Goal: Browse casually: Explore the website without a specific task or goal

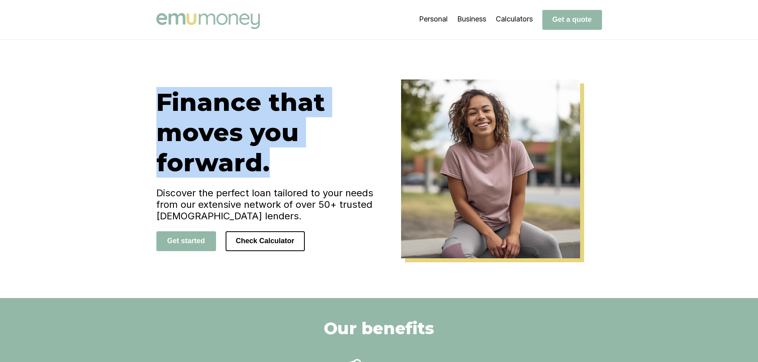
drag, startPoint x: 282, startPoint y: 166, endPoint x: 154, endPoint y: 101, distance: 143.7
click at [154, 101] on div "Finance that moves you forward. Discover the perfect loan tailored to your need…" at bounding box center [378, 169] width 477 height 179
click at [239, 118] on h1 "Finance that moves you forward." at bounding box center [267, 132] width 223 height 91
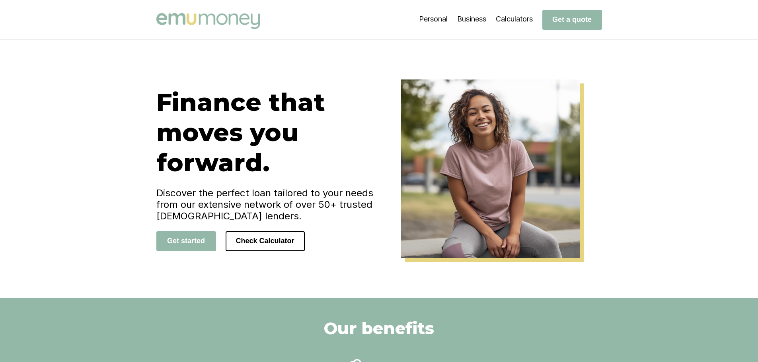
click at [126, 126] on div "Finance that moves you forward. Discover the perfect loan tailored to your need…" at bounding box center [379, 169] width 758 height 259
click at [126, 160] on div "Finance that moves you forward. Discover the perfect loan tailored to your need…" at bounding box center [379, 169] width 758 height 259
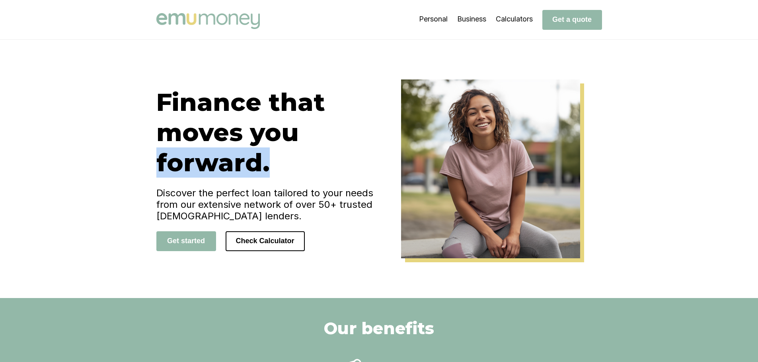
drag, startPoint x: 150, startPoint y: 162, endPoint x: 280, endPoint y: 165, distance: 130.1
click at [280, 165] on div "Finance that moves you forward. Discover the perfect loan tailored to your need…" at bounding box center [378, 169] width 477 height 179
click at [284, 165] on h1 "Finance that moves you forward." at bounding box center [267, 132] width 223 height 91
drag, startPoint x: 218, startPoint y: 167, endPoint x: 141, endPoint y: 161, distance: 77.4
click at [141, 161] on div "Finance that moves you forward. Discover the perfect loan tailored to your need…" at bounding box center [379, 169] width 758 height 259
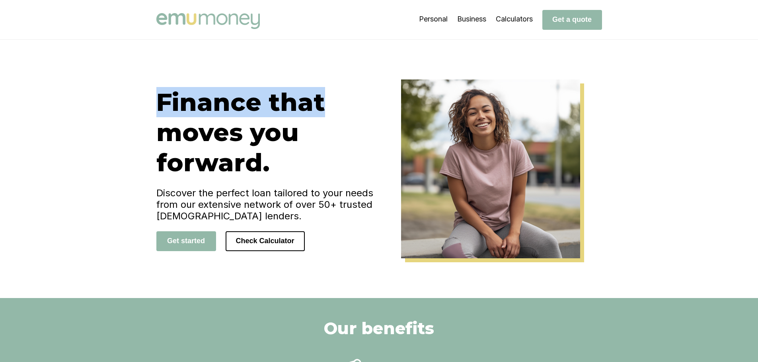
drag, startPoint x: 326, startPoint y: 105, endPoint x: 155, endPoint y: 115, distance: 171.3
click at [155, 115] on div "Finance that moves you forward. Discover the perfect loan tailored to your need…" at bounding box center [378, 169] width 477 height 179
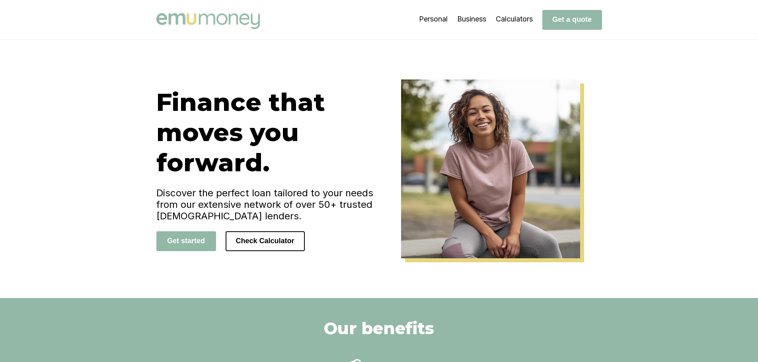
click at [277, 142] on h1 "Finance that moves you forward." at bounding box center [267, 132] width 223 height 91
drag, startPoint x: 278, startPoint y: 169, endPoint x: 259, endPoint y: 167, distance: 19.6
click at [259, 167] on h1 "Finance that moves you forward." at bounding box center [267, 132] width 223 height 91
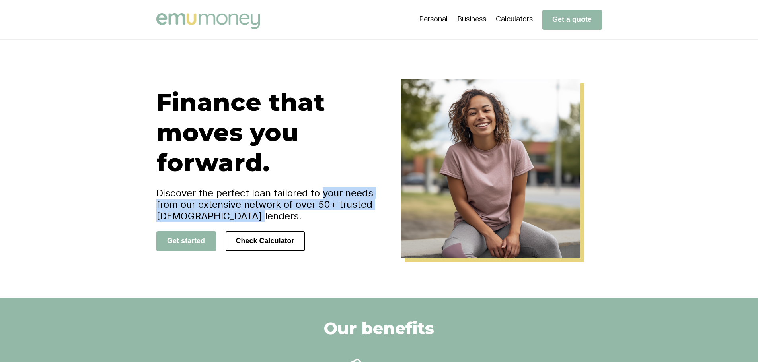
drag, startPoint x: 323, startPoint y: 192, endPoint x: 375, endPoint y: 214, distance: 56.0
click at [375, 214] on h4 "Discover the perfect loan tailored to your needs from our extensive network of …" at bounding box center [267, 204] width 223 height 35
click at [366, 215] on h4 "Discover the perfect loan tailored to your needs from our extensive network of …" at bounding box center [267, 204] width 223 height 35
